Goal: Find contact information: Find contact information

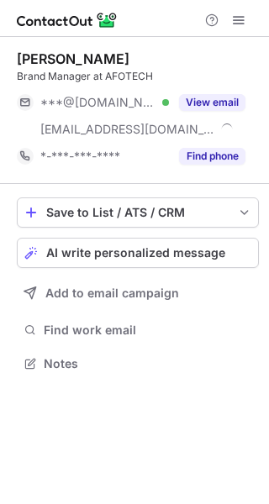
scroll to position [352, 269]
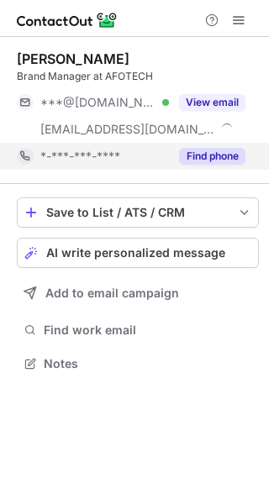
click at [225, 160] on button "Find phone" at bounding box center [212, 156] width 66 height 17
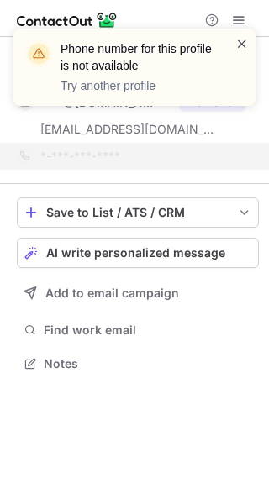
click at [243, 42] on span at bounding box center [241, 43] width 13 height 17
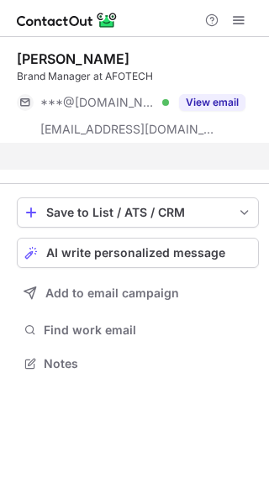
scroll to position [325, 269]
